Goal: Information Seeking & Learning: Learn about a topic

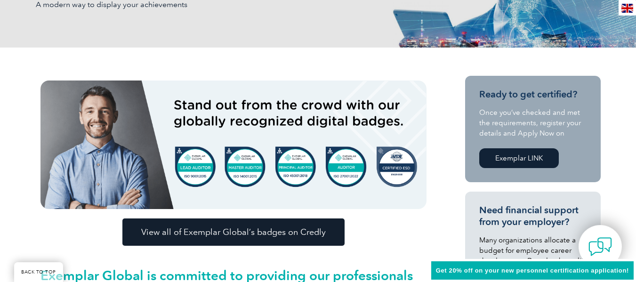
scroll to position [180, 0]
click at [526, 160] on link "Exemplar LINK" at bounding box center [519, 158] width 80 height 20
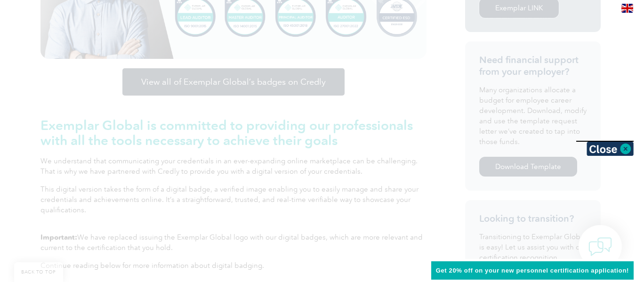
scroll to position [364, 0]
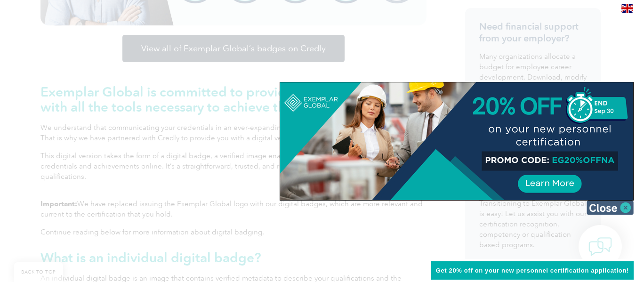
click at [614, 206] on img at bounding box center [609, 207] width 47 height 14
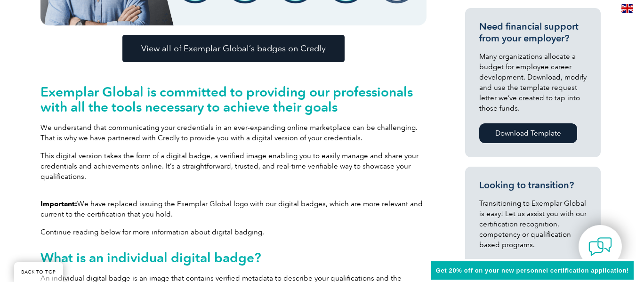
click at [551, 132] on link "Download Template" at bounding box center [528, 133] width 98 height 20
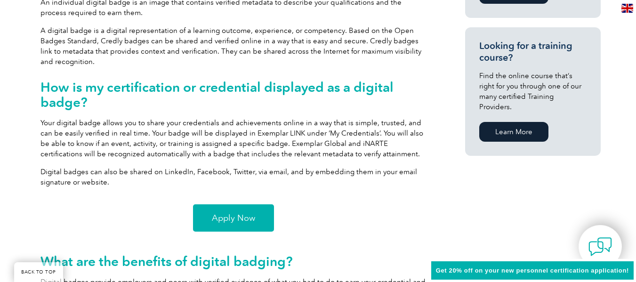
scroll to position [677, 0]
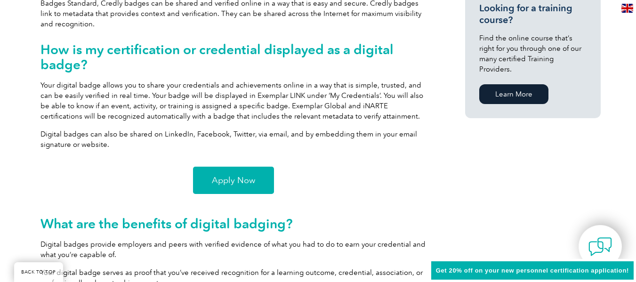
click at [255, 172] on link "Apply Now" at bounding box center [233, 180] width 81 height 27
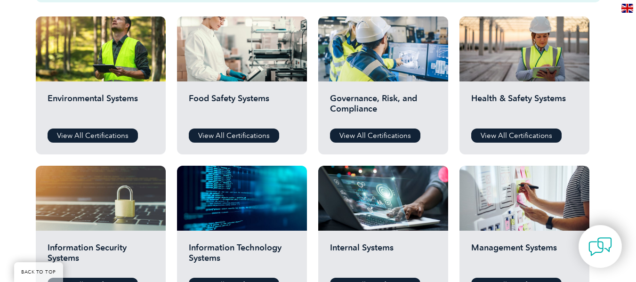
scroll to position [352, 0]
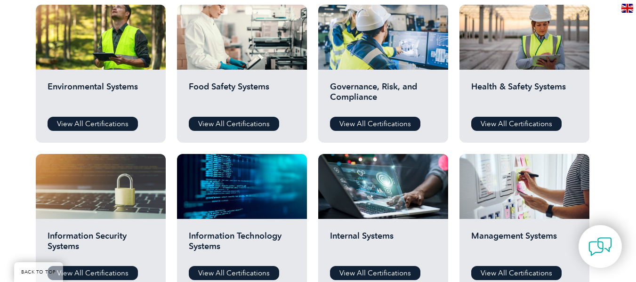
drag, startPoint x: 638, startPoint y: 30, endPoint x: 642, endPoint y: 99, distance: 69.8
click at [226, 117] on link "View All Certifications" at bounding box center [234, 124] width 90 height 14
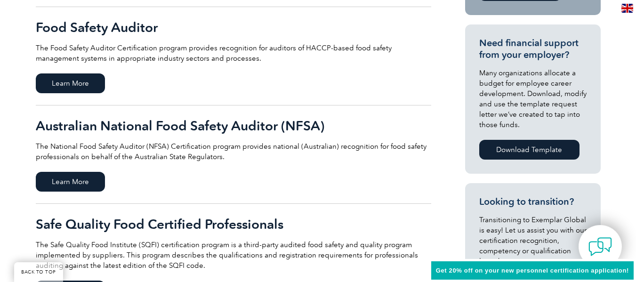
scroll to position [335, 0]
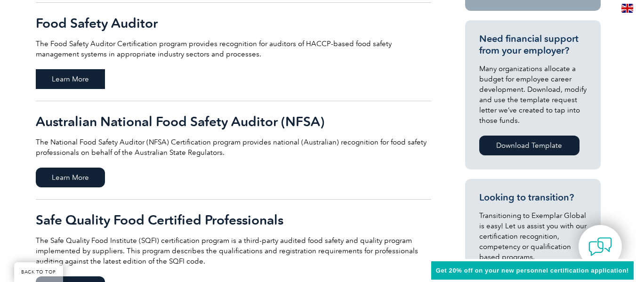
click at [52, 73] on span "Learn More" at bounding box center [70, 79] width 69 height 20
